Goal: Task Accomplishment & Management: Use online tool/utility

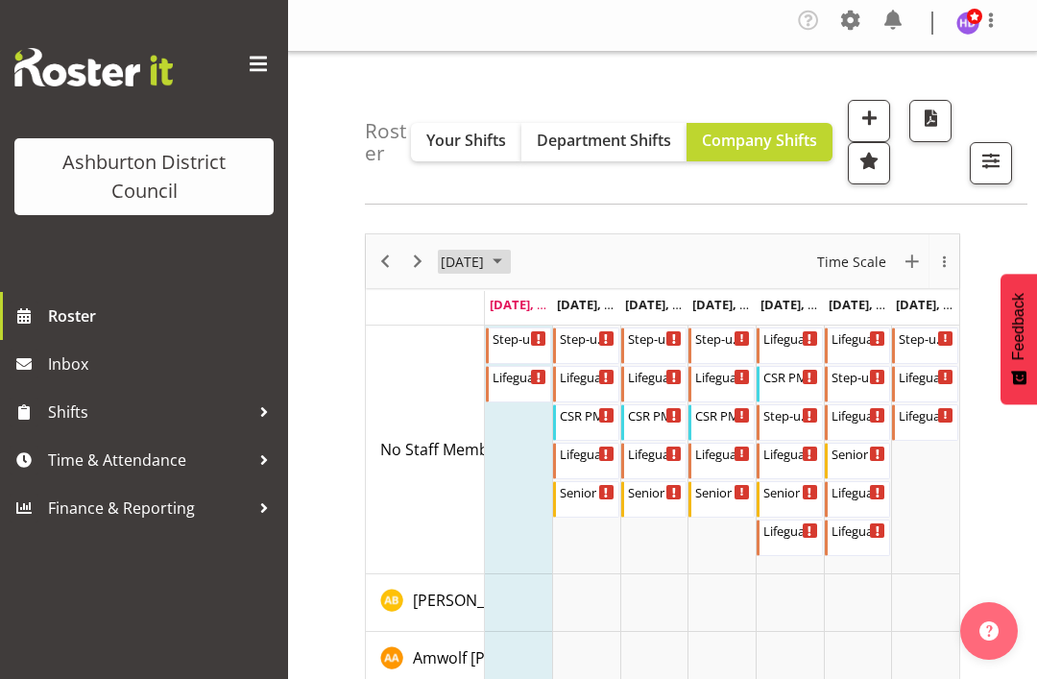
click at [509, 261] on span "September 2025" at bounding box center [497, 262] width 23 height 24
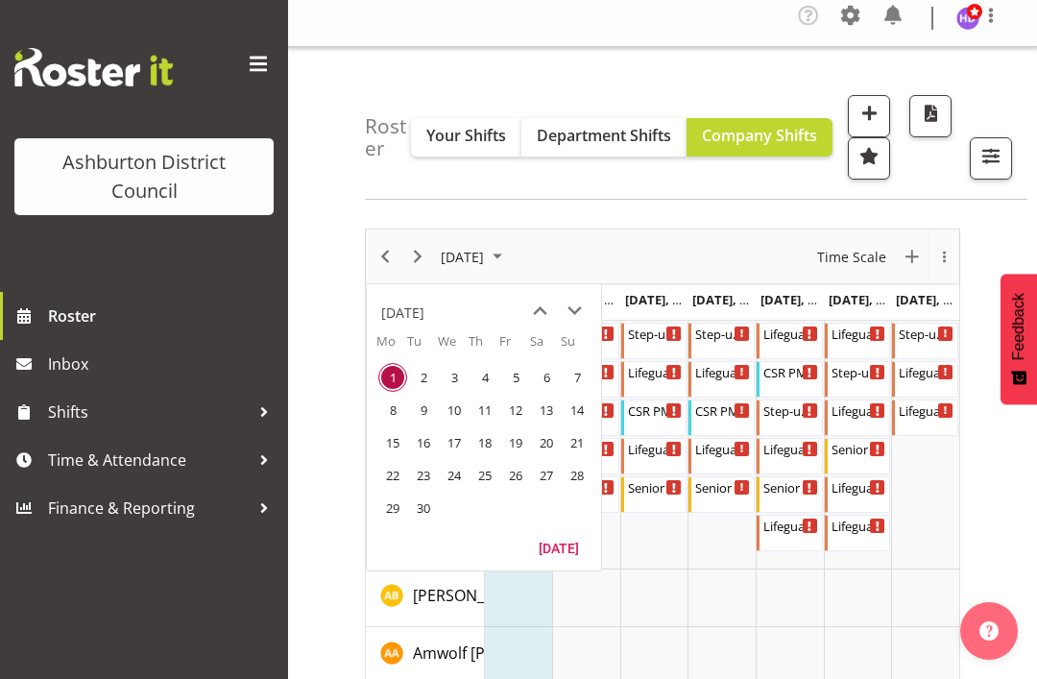
click at [389, 413] on span "8" at bounding box center [392, 409] width 29 height 29
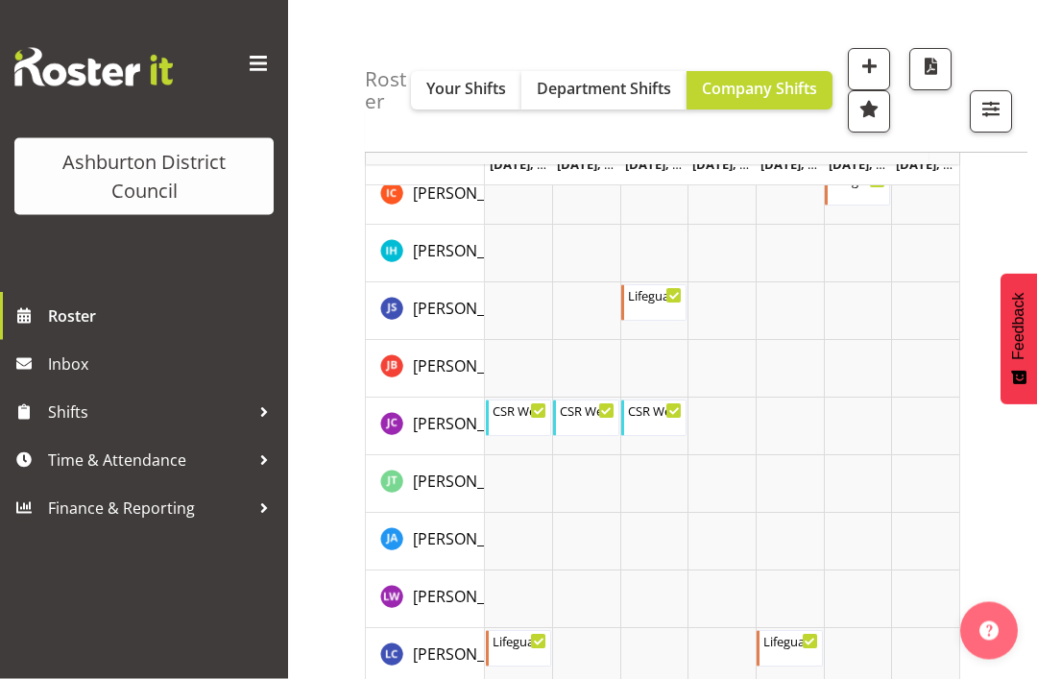
scroll to position [2024, 0]
click at [529, 424] on div "CSR Weekday Late 5:30 AM - 4:00 PM" at bounding box center [520, 417] width 56 height 36
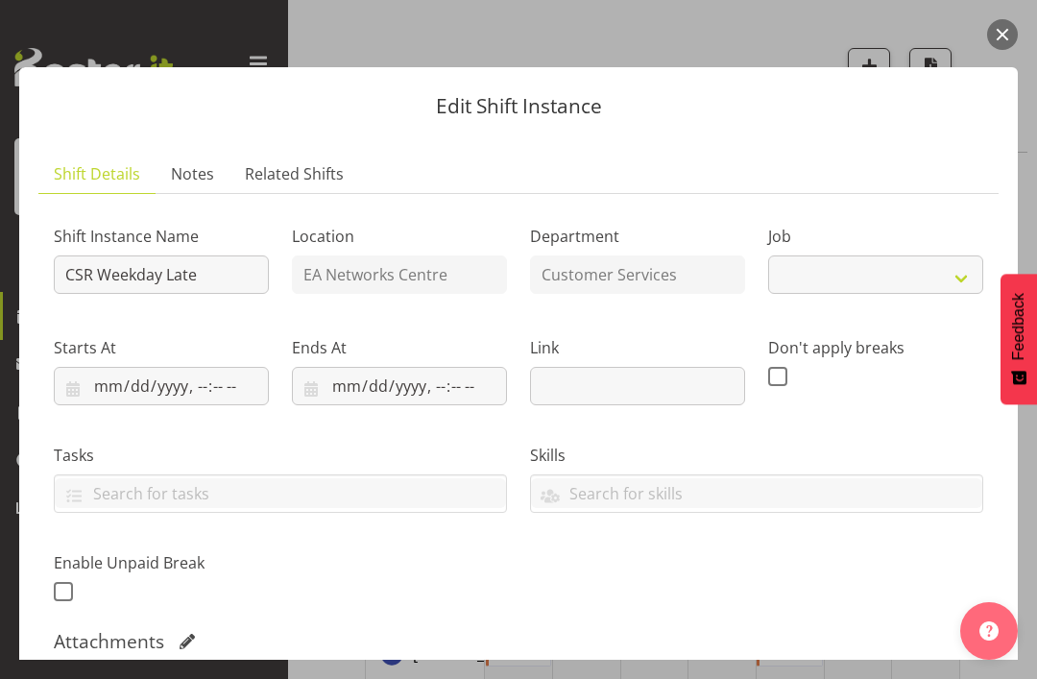
select select "30"
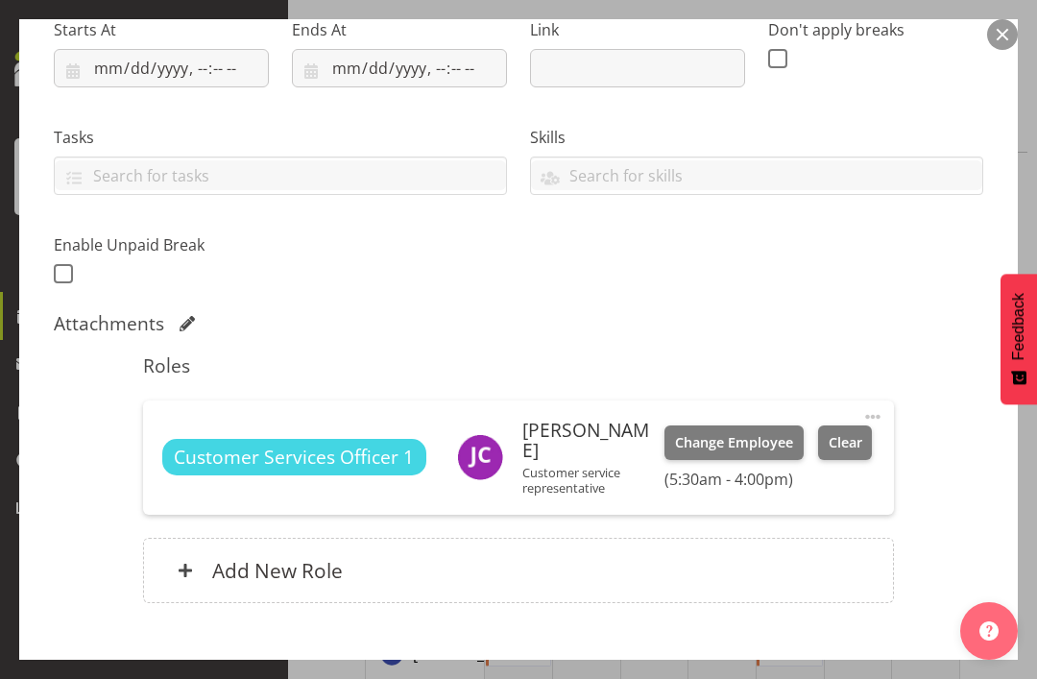
scroll to position [257, 0]
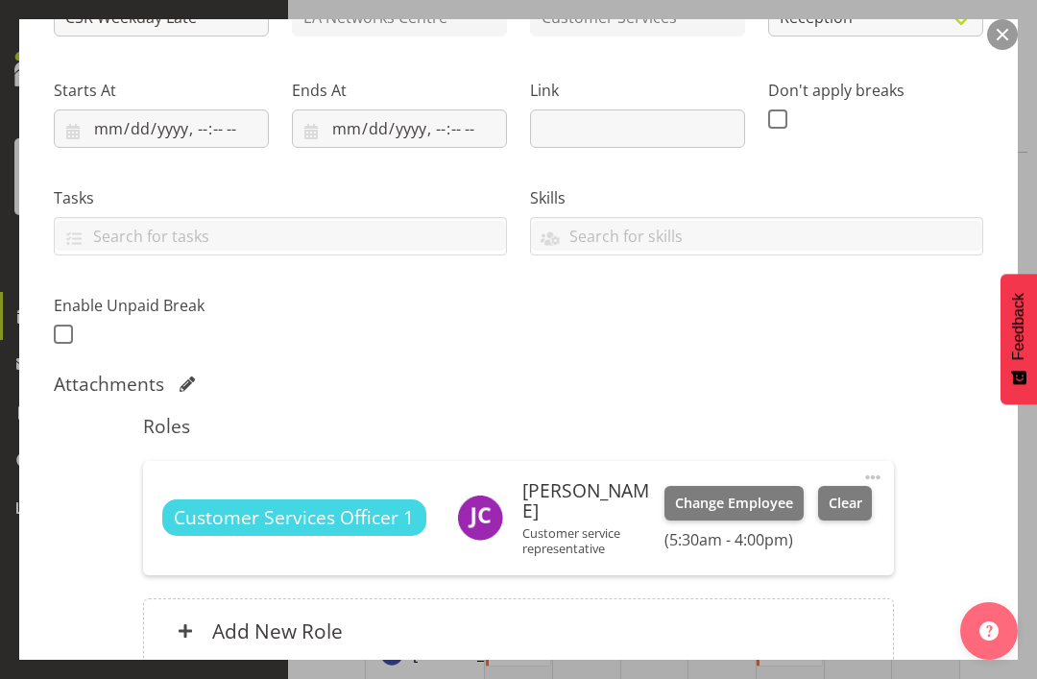
click at [1002, 44] on button "button" at bounding box center [1002, 34] width 31 height 31
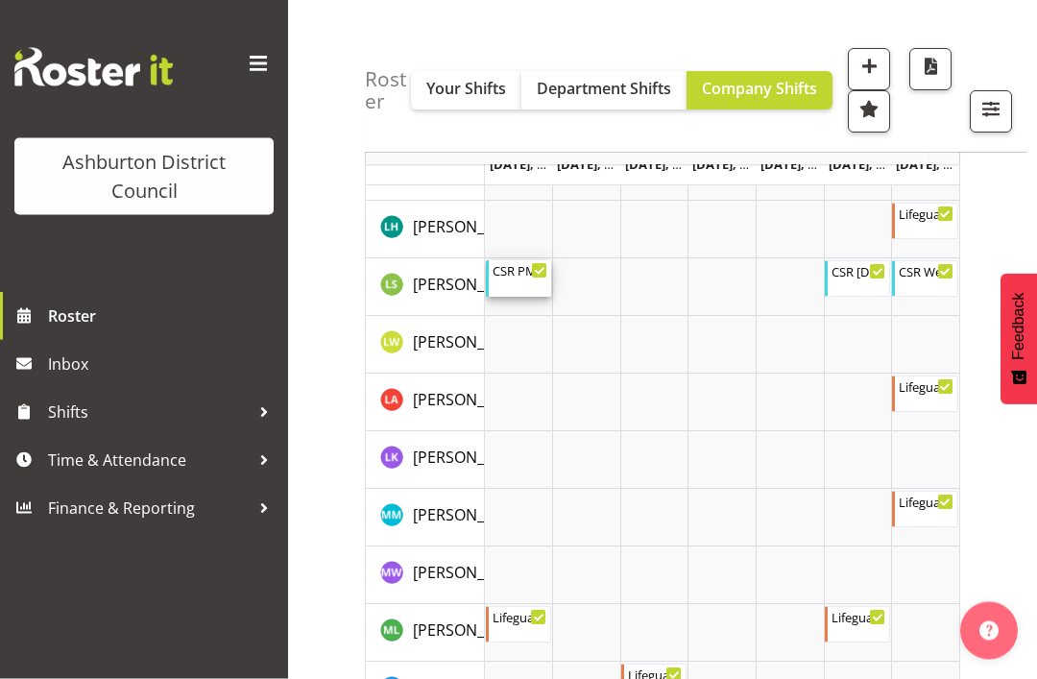
click at [527, 278] on div "CSR PM Support 3:30 PM - 8:30 PM" at bounding box center [520, 279] width 56 height 36
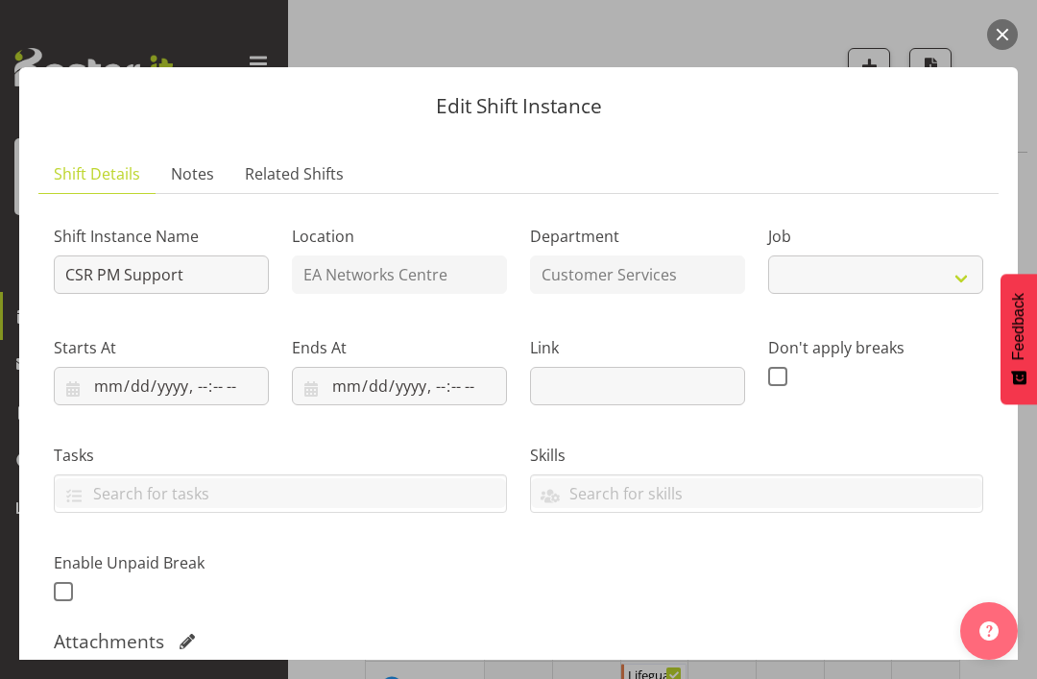
select select "30"
click at [993, 36] on button "button" at bounding box center [1002, 34] width 31 height 31
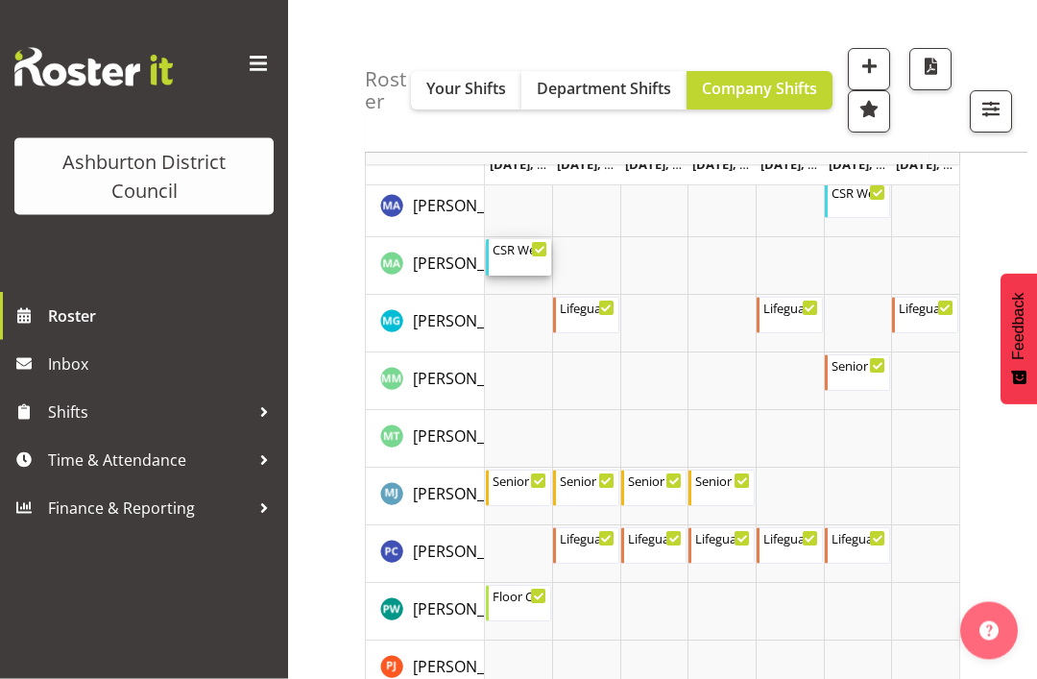
click at [524, 253] on div "CSR Weekday Early" at bounding box center [520, 249] width 56 height 19
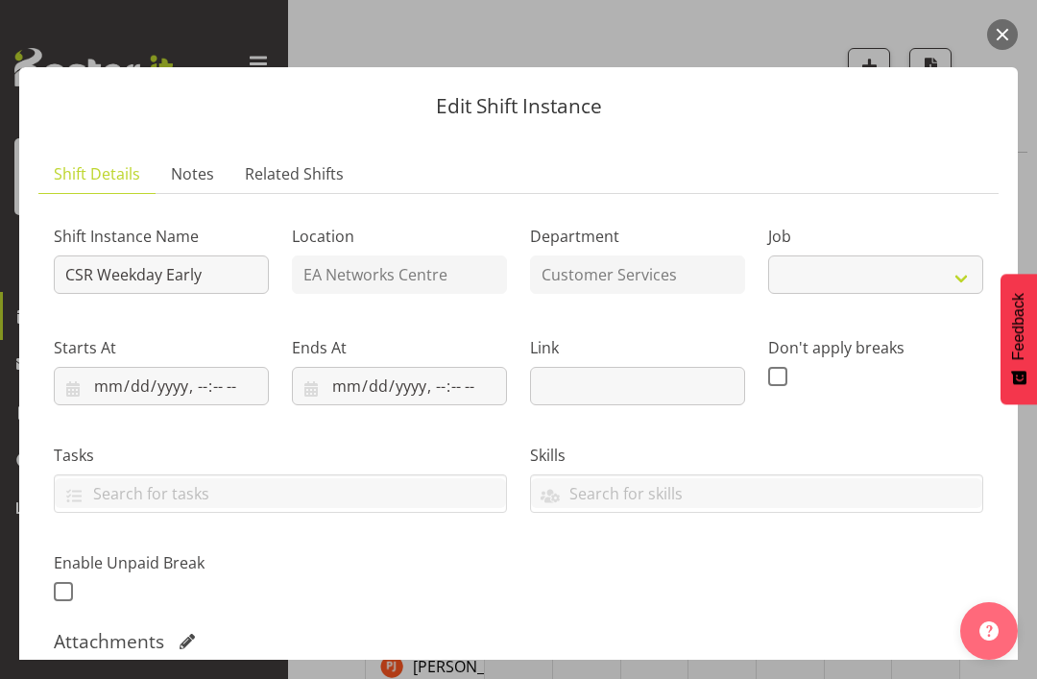
select select "30"
click at [1006, 31] on button "button" at bounding box center [1002, 34] width 31 height 31
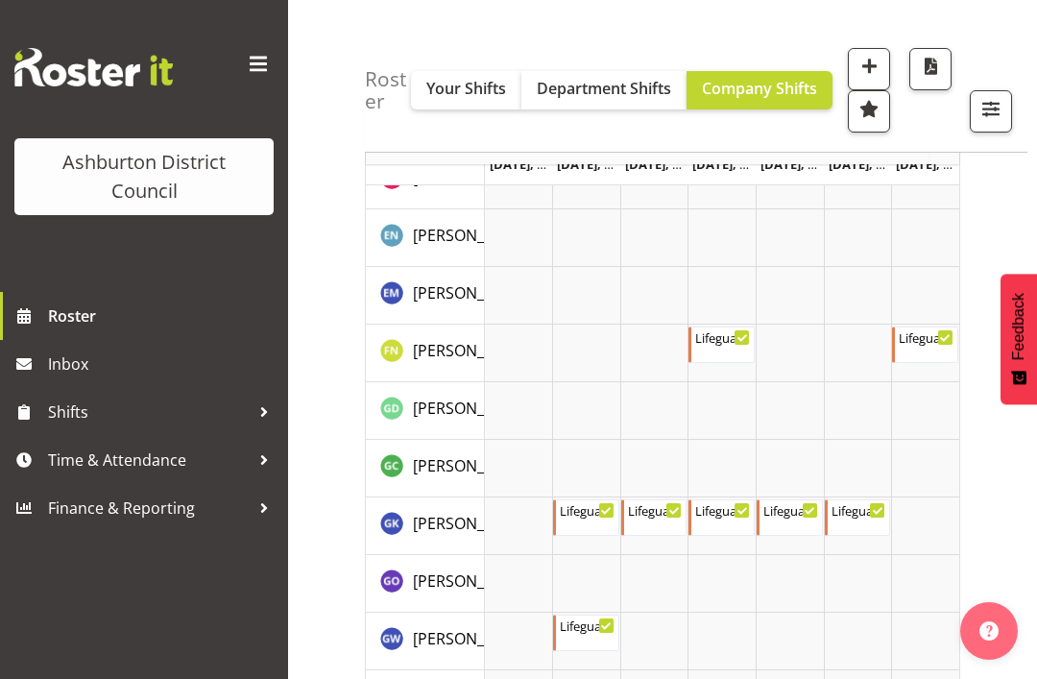
scroll to position [1231, 0]
